Goal: Task Accomplishment & Management: Complete application form

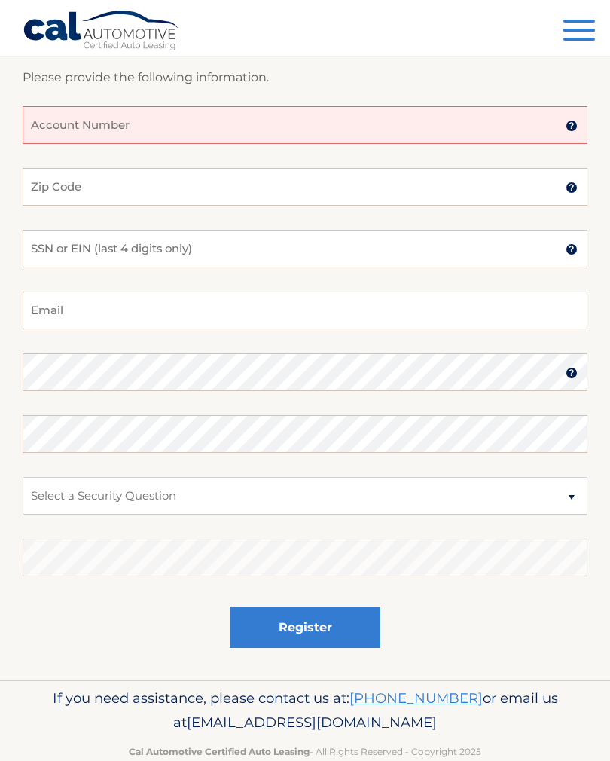
scroll to position [216, 0]
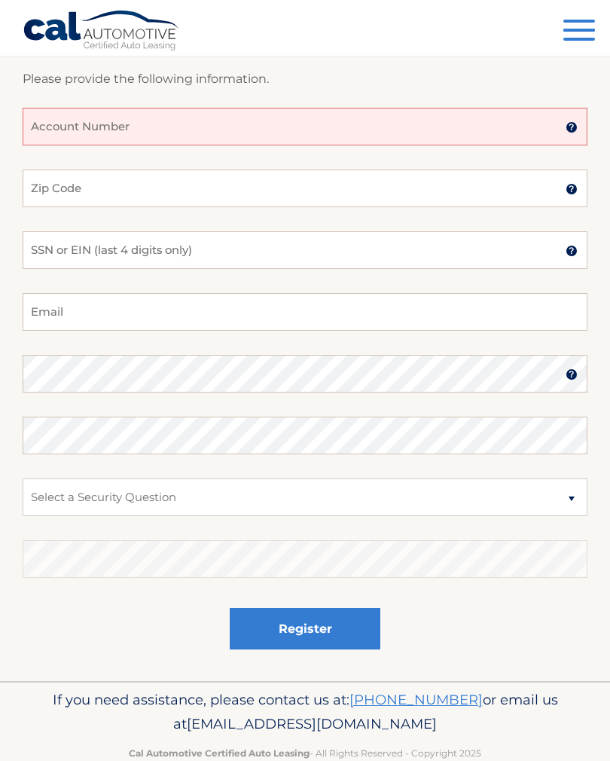
click at [581, 21] on span "button" at bounding box center [580, 21] width 32 height 3
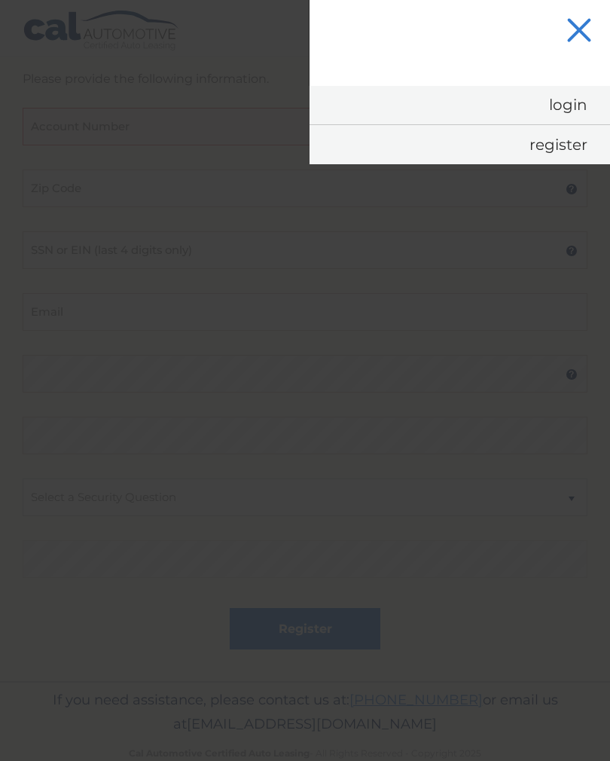
click at [580, 20] on button "Menu" at bounding box center [580, 32] width 32 height 25
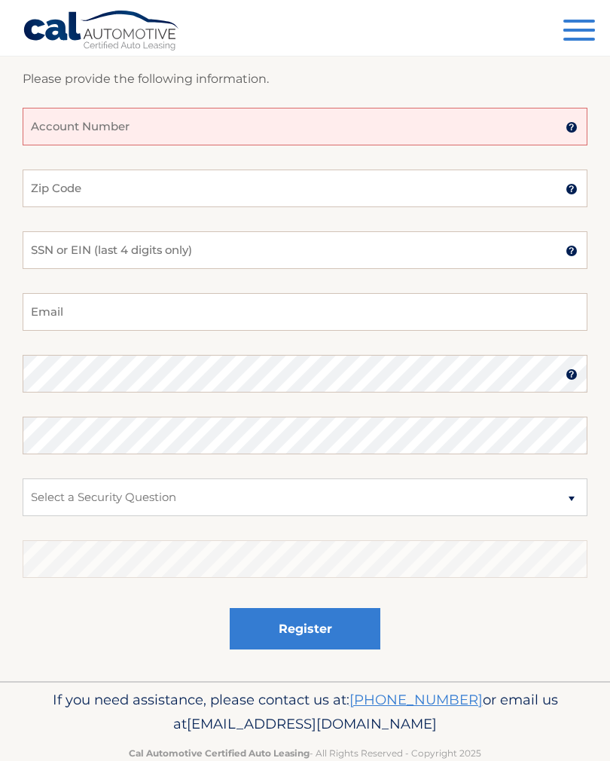
click at [69, 127] on input "Account Number" at bounding box center [305, 127] width 565 height 38
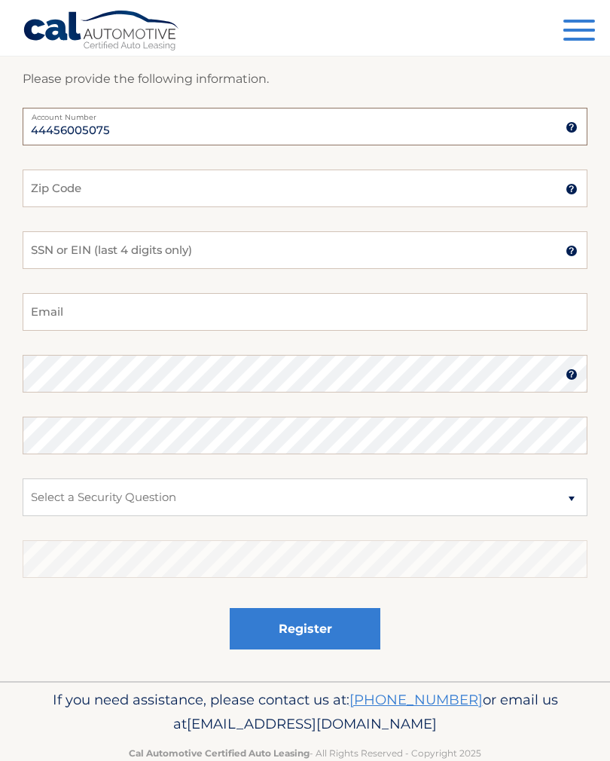
type input "44456005075"
click at [49, 189] on input "Zip Code" at bounding box center [305, 189] width 565 height 38
type input "14127"
click at [43, 255] on input "SSN or EIN (last 4 digits only)" at bounding box center [305, 250] width 565 height 38
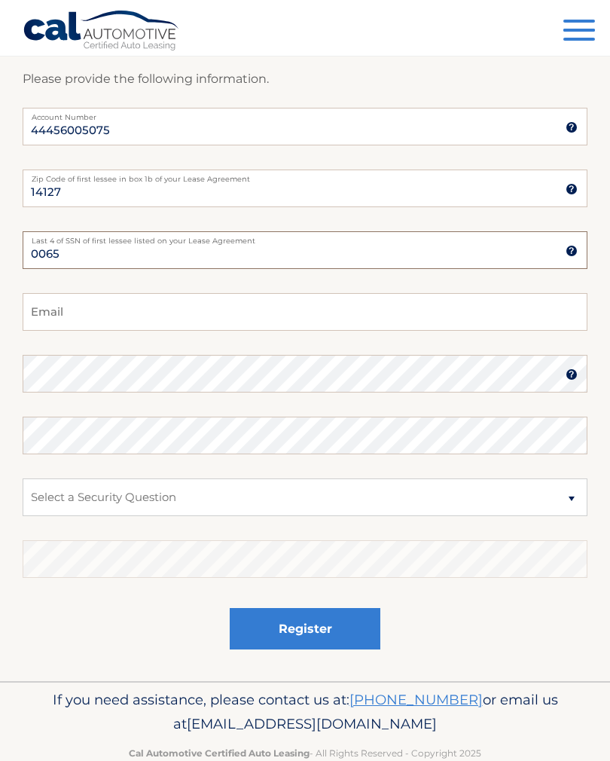
type input "0065"
click at [47, 317] on input "Email" at bounding box center [305, 312] width 565 height 38
type input "cooz1223@hotmail.com"
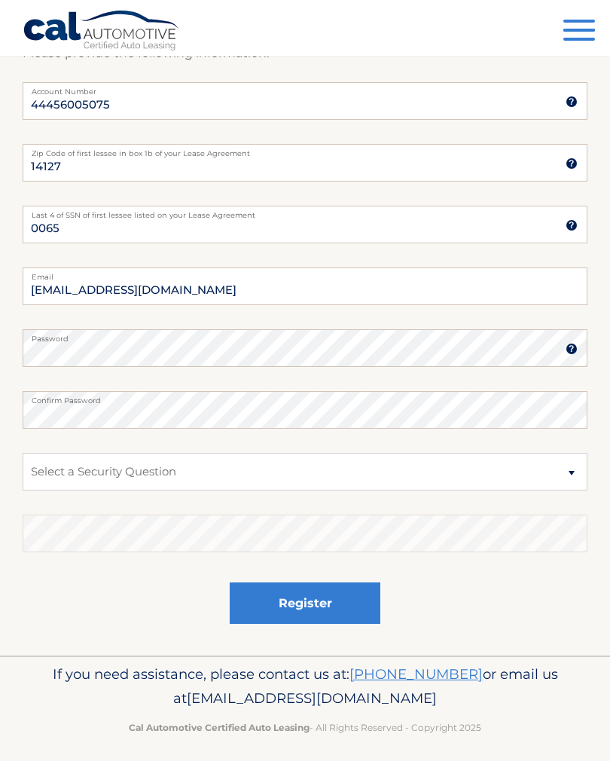
scroll to position [249, 0]
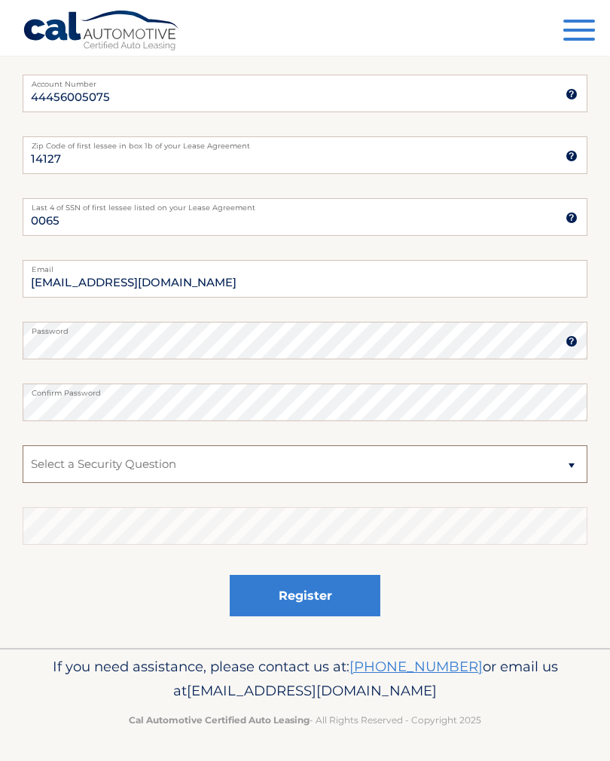
click at [54, 460] on select "Select a Security Question What was the name of your elementary school? What is…" at bounding box center [305, 464] width 565 height 38
select select "2"
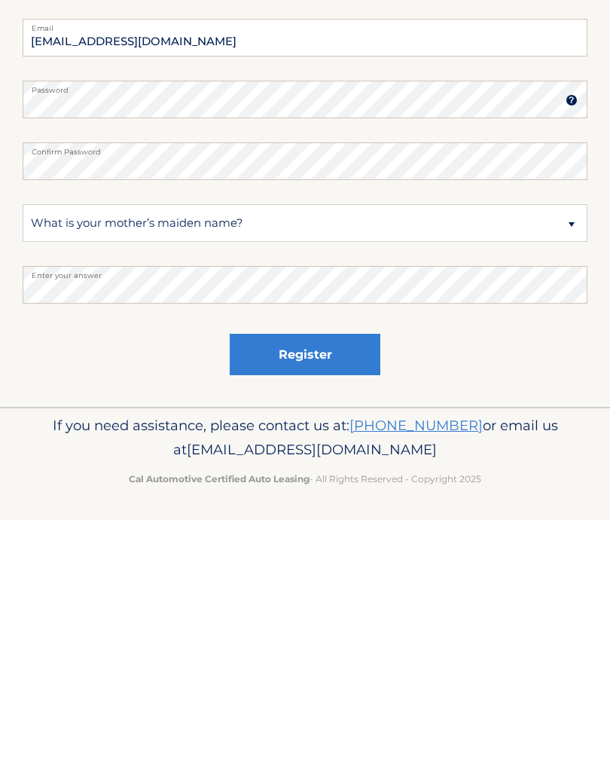
click at [262, 575] on button "Register" at bounding box center [305, 595] width 151 height 41
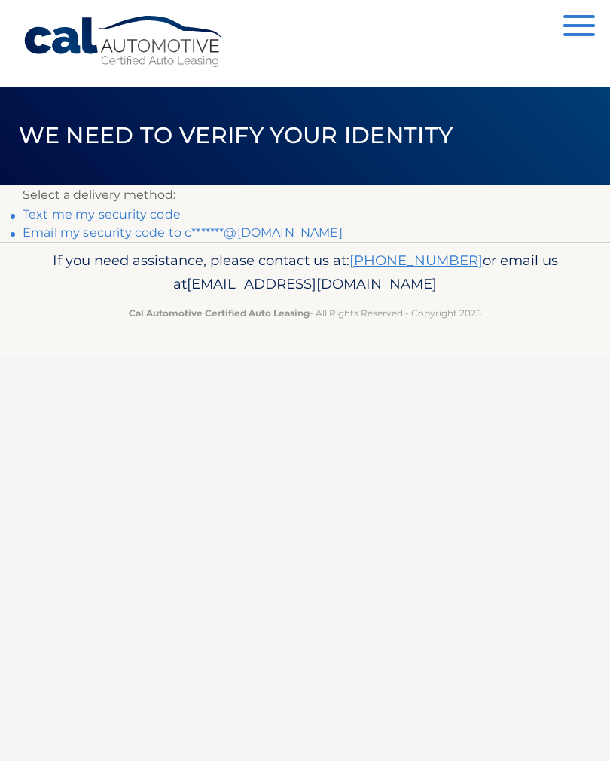
click at [59, 219] on link "Text me my security code" at bounding box center [102, 214] width 158 height 14
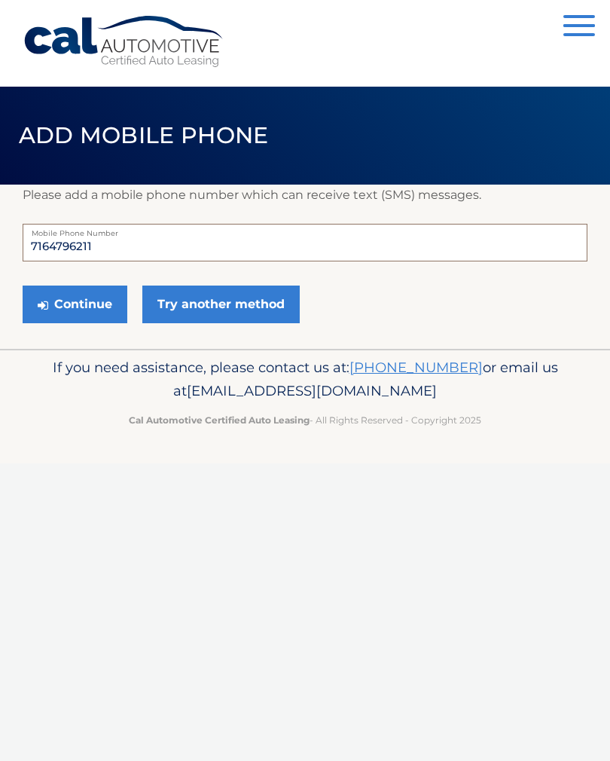
click at [64, 309] on button "Continue" at bounding box center [75, 305] width 105 height 38
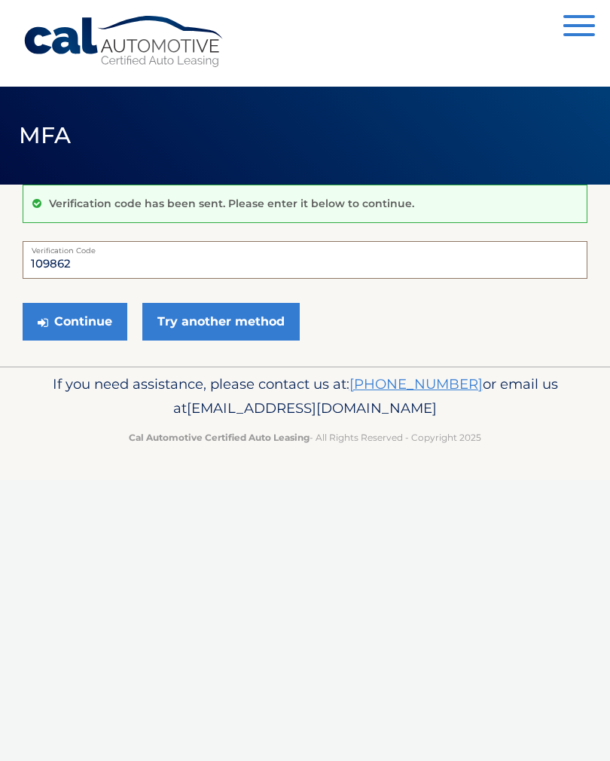
type input "109862"
click at [69, 322] on button "Continue" at bounding box center [75, 322] width 105 height 38
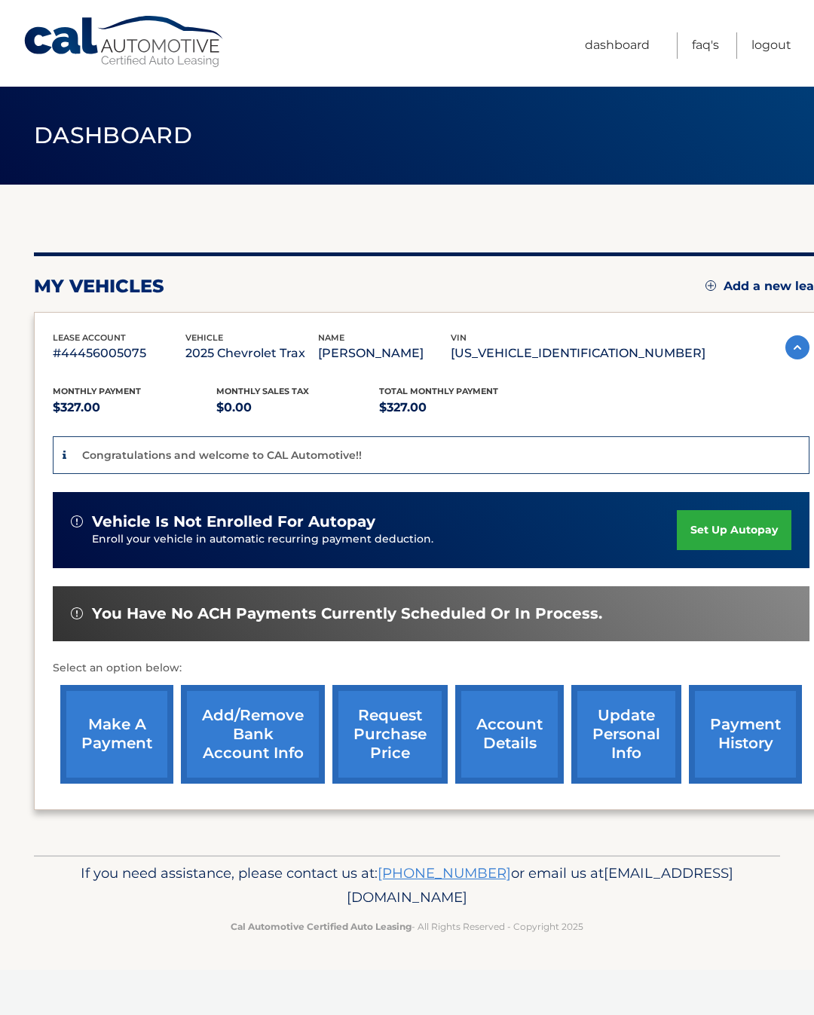
click at [158, 527] on span "vehicle is not enrolled for autopay" at bounding box center [233, 521] width 283 height 19
click at [724, 531] on link "set up autopay" at bounding box center [734, 530] width 115 height 40
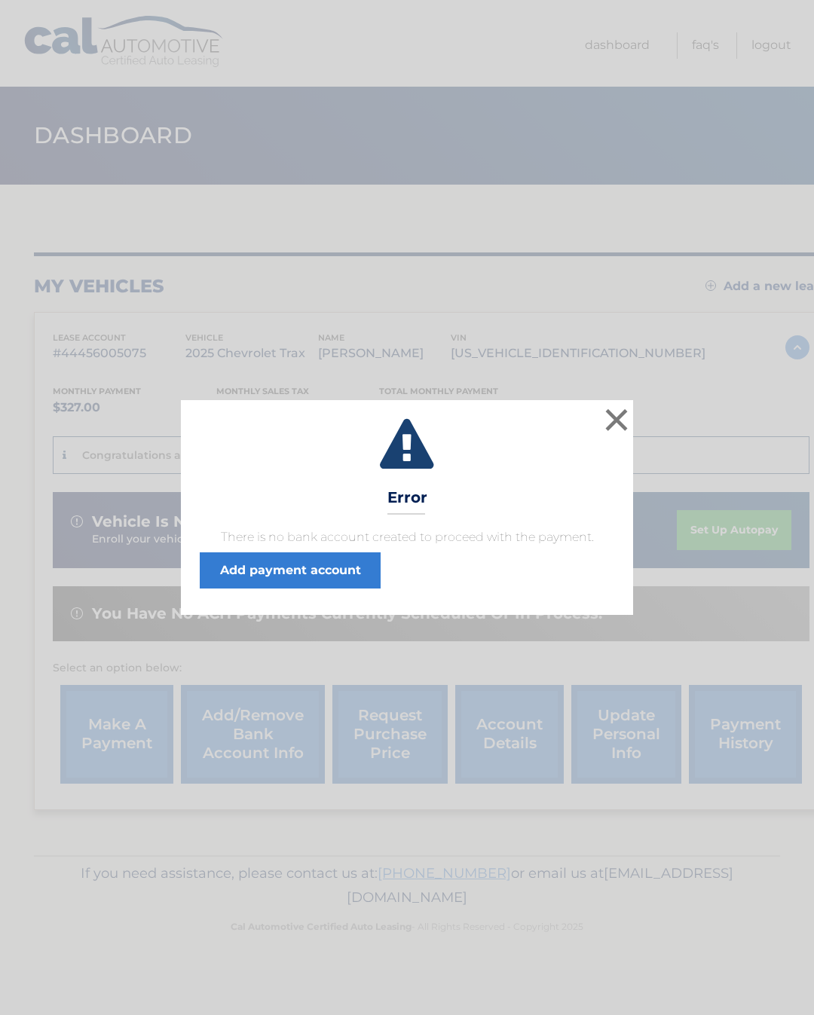
click at [620, 417] on button "×" at bounding box center [616, 420] width 30 height 30
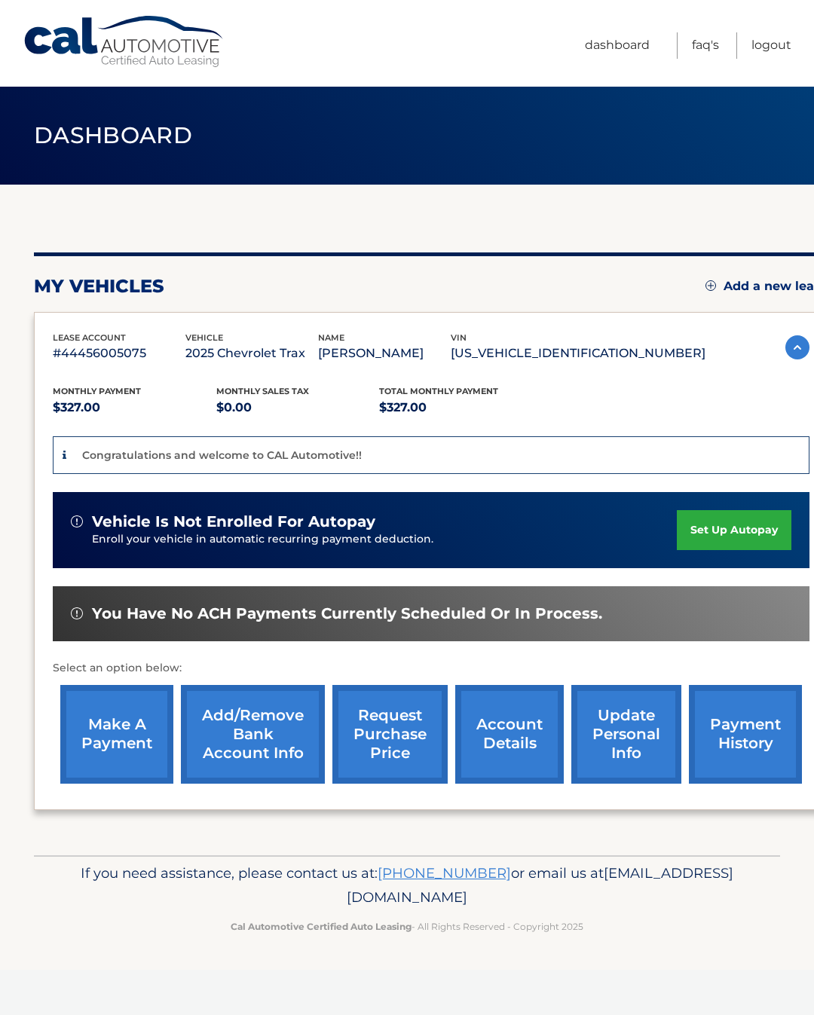
click at [234, 745] on link "Add/Remove bank account info" at bounding box center [253, 734] width 144 height 99
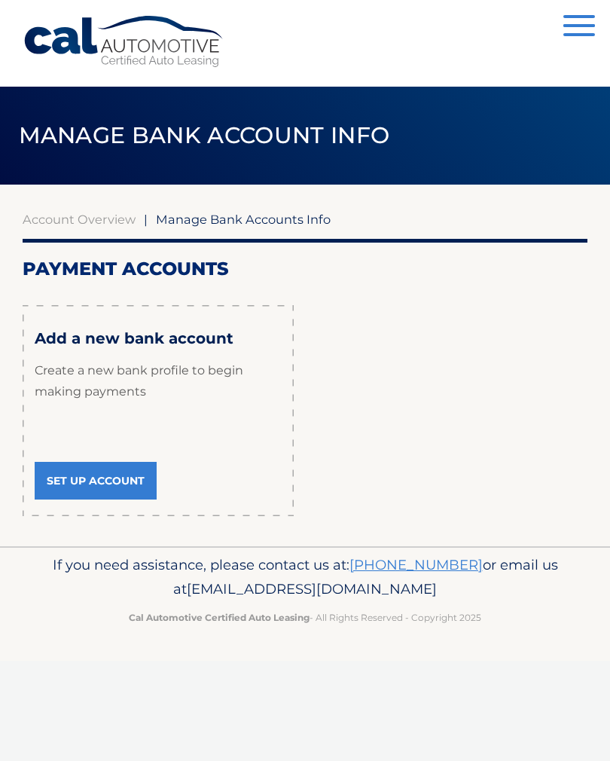
click at [75, 479] on link "Set Up Account" at bounding box center [96, 481] width 122 height 38
